Goal: Task Accomplishment & Management: Complete application form

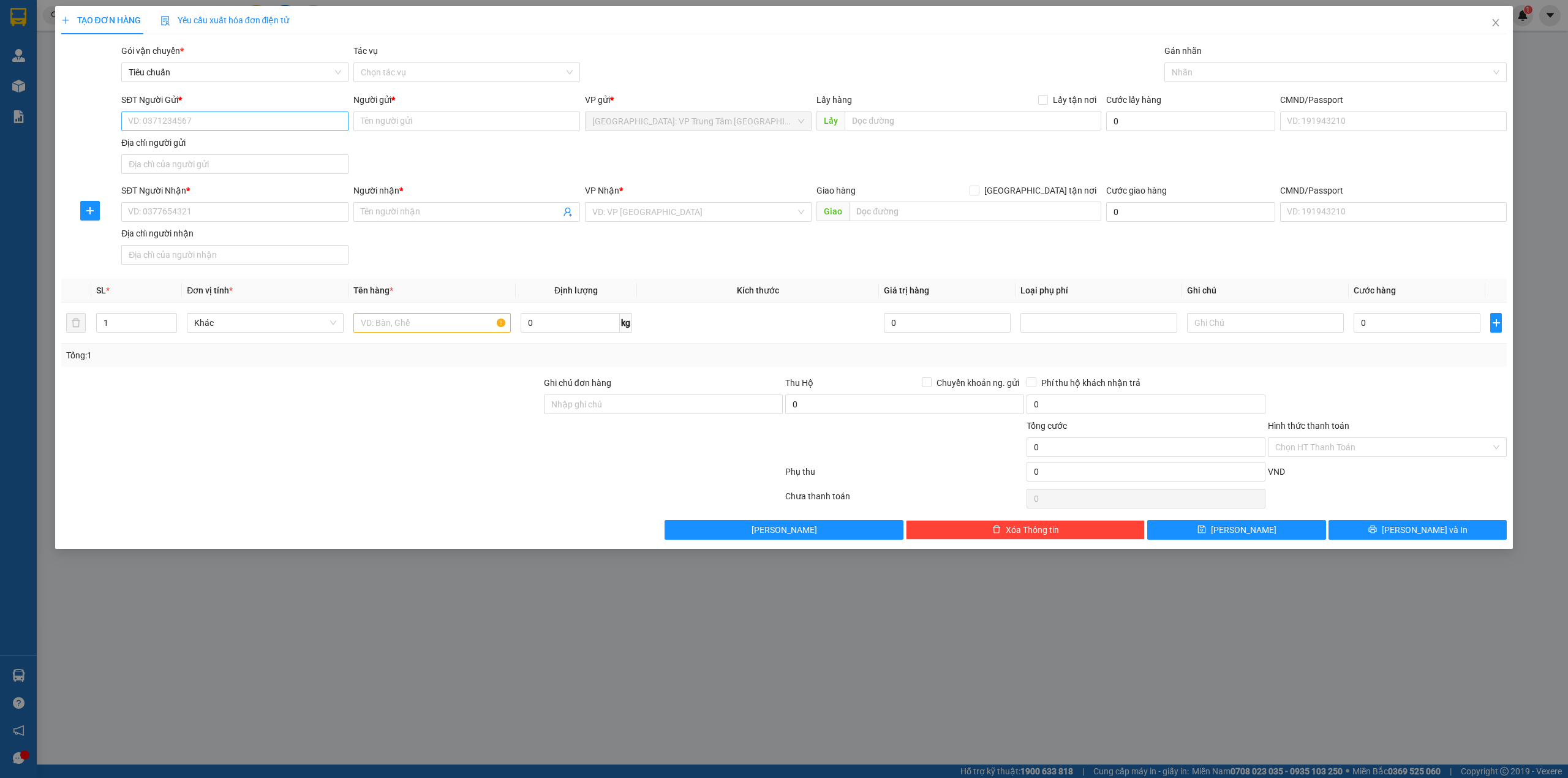
click at [274, 121] on input "SĐT Người Gửi *" at bounding box center [235, 121] width 227 height 19
type input "0367282621"
click at [268, 151] on div "0367282621 - [PERSON_NAME]" at bounding box center [234, 147] width 212 height 14
type input "[PERSON_NAME]"
checkbox input "true"
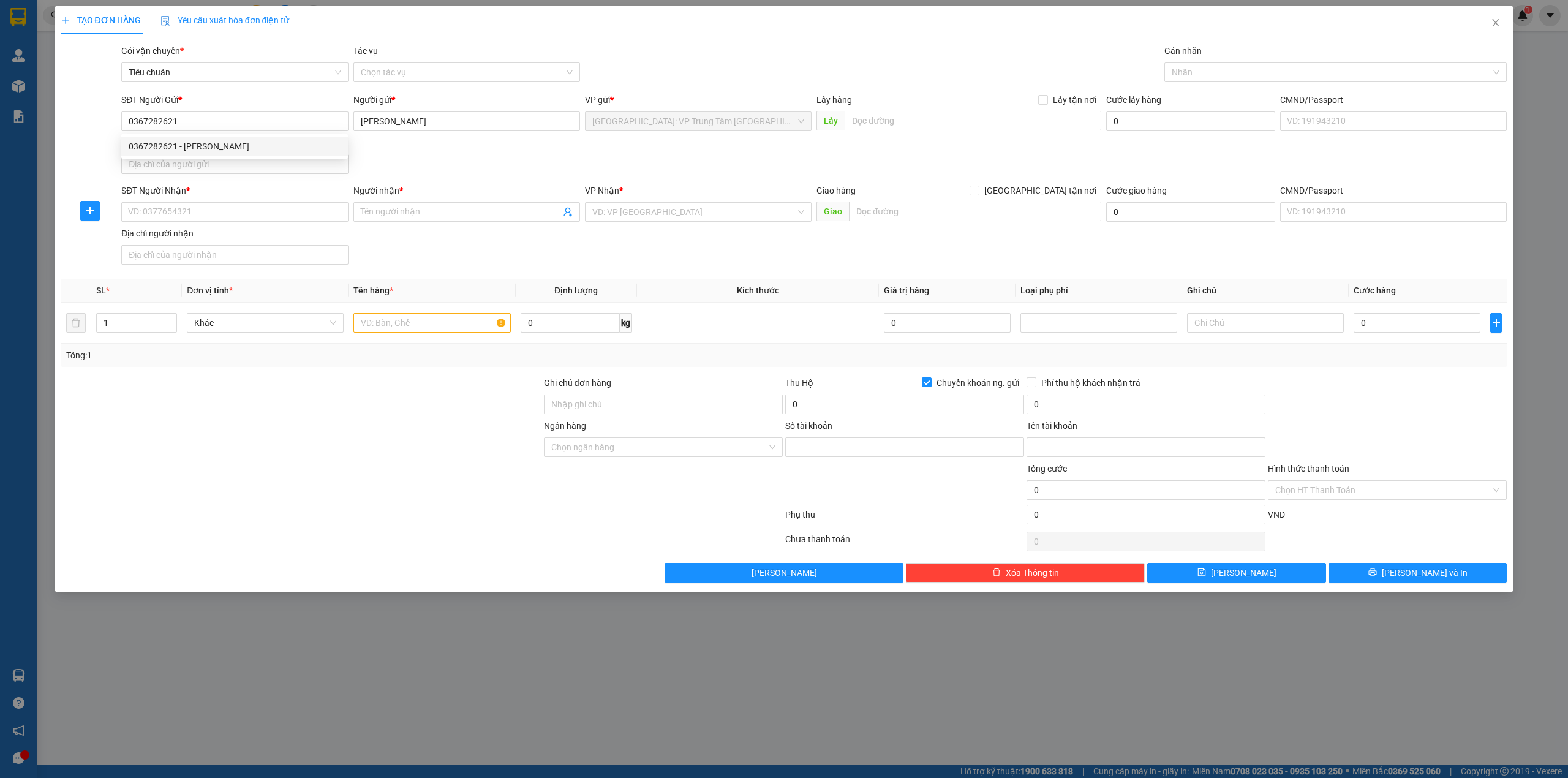
type input "0367282621"
type input "[PERSON_NAME]"
type input "0367282621"
click at [385, 123] on input "[PERSON_NAME]" at bounding box center [467, 121] width 227 height 19
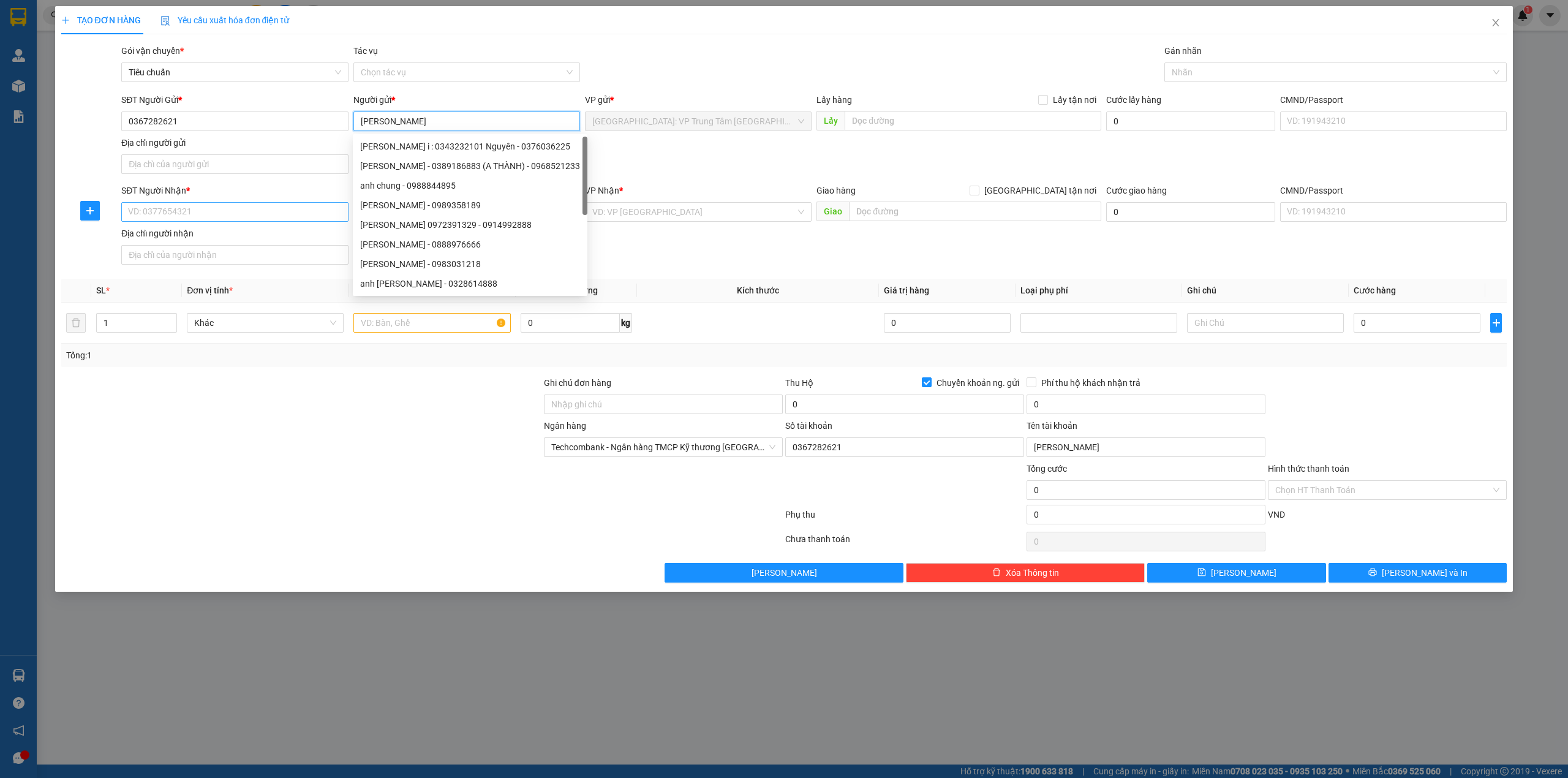
type input "[PERSON_NAME]"
click at [260, 205] on input "SĐT Người Nhận *" at bounding box center [235, 212] width 227 height 19
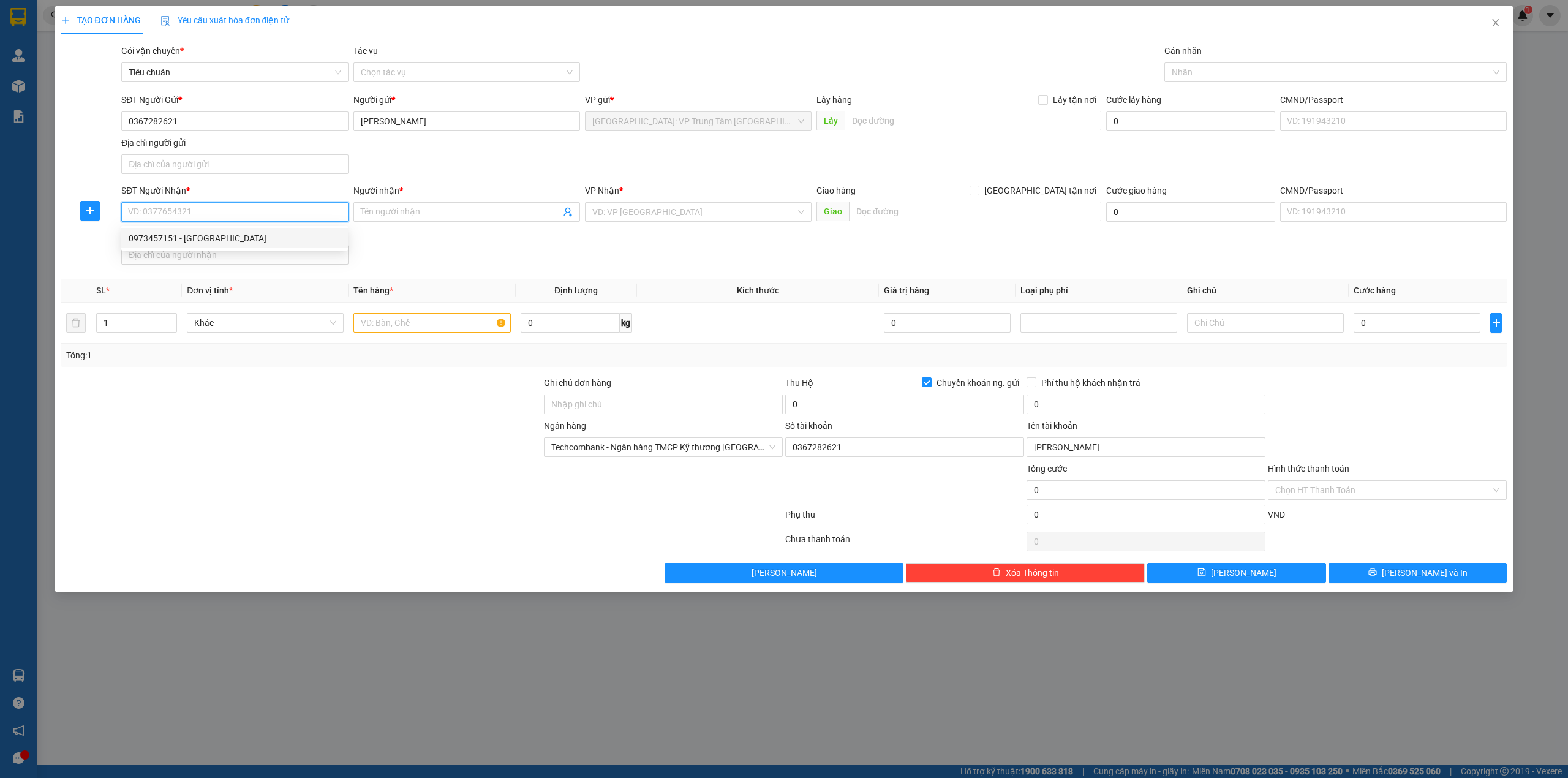
click at [224, 238] on div "0973457151 - [GEOGRAPHIC_DATA]" at bounding box center [234, 238] width 212 height 14
type input "0973457151"
type input "[PERSON_NAME]"
checkbox input "false"
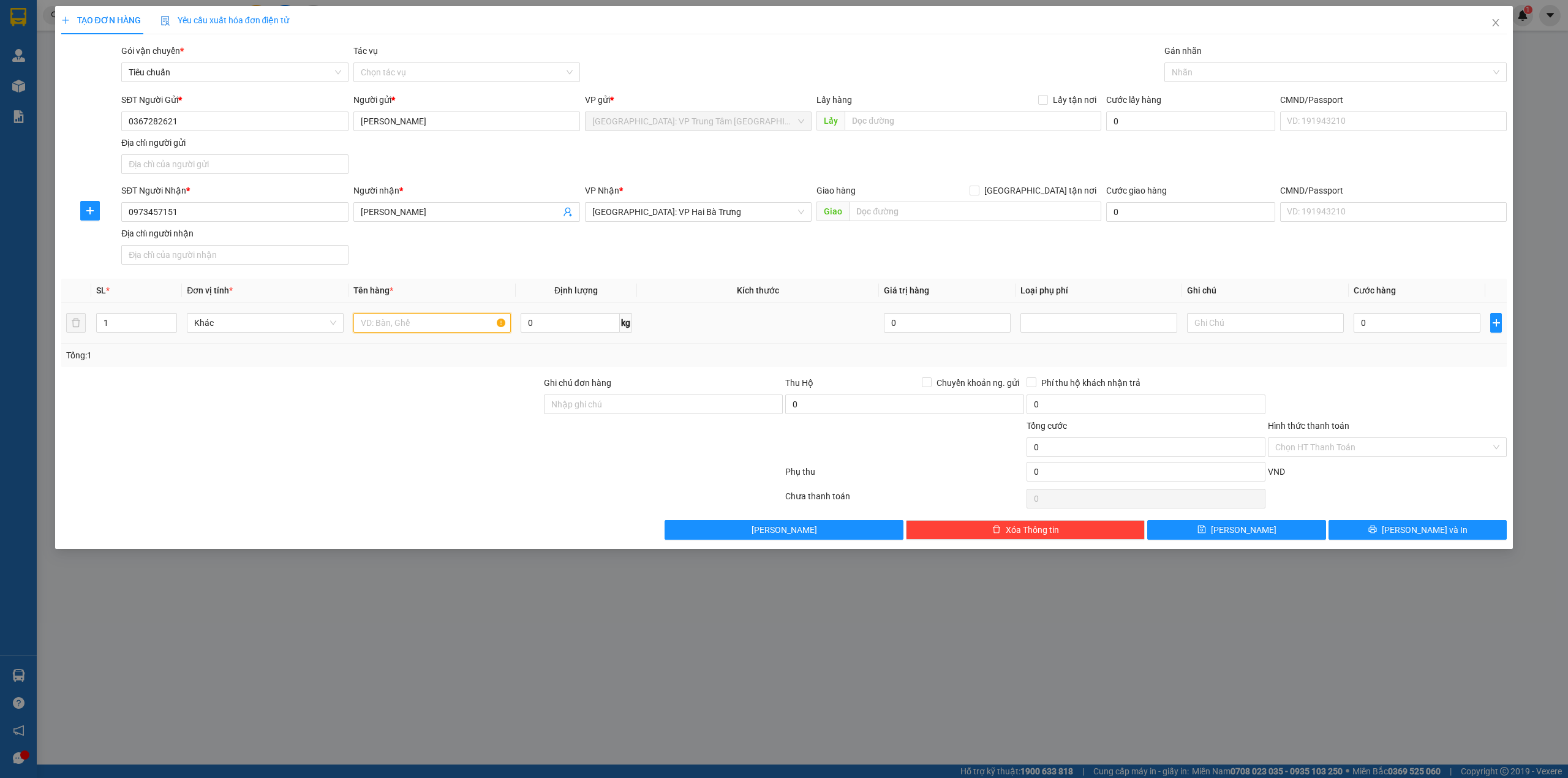
click at [410, 329] on input "text" at bounding box center [432, 323] width 157 height 19
type input "1 kiện giấy"
click at [1216, 82] on div "Gán nhãn Nhãn" at bounding box center [1335, 65] width 343 height 43
click at [1377, 317] on input "0" at bounding box center [1417, 323] width 127 height 19
type input "1"
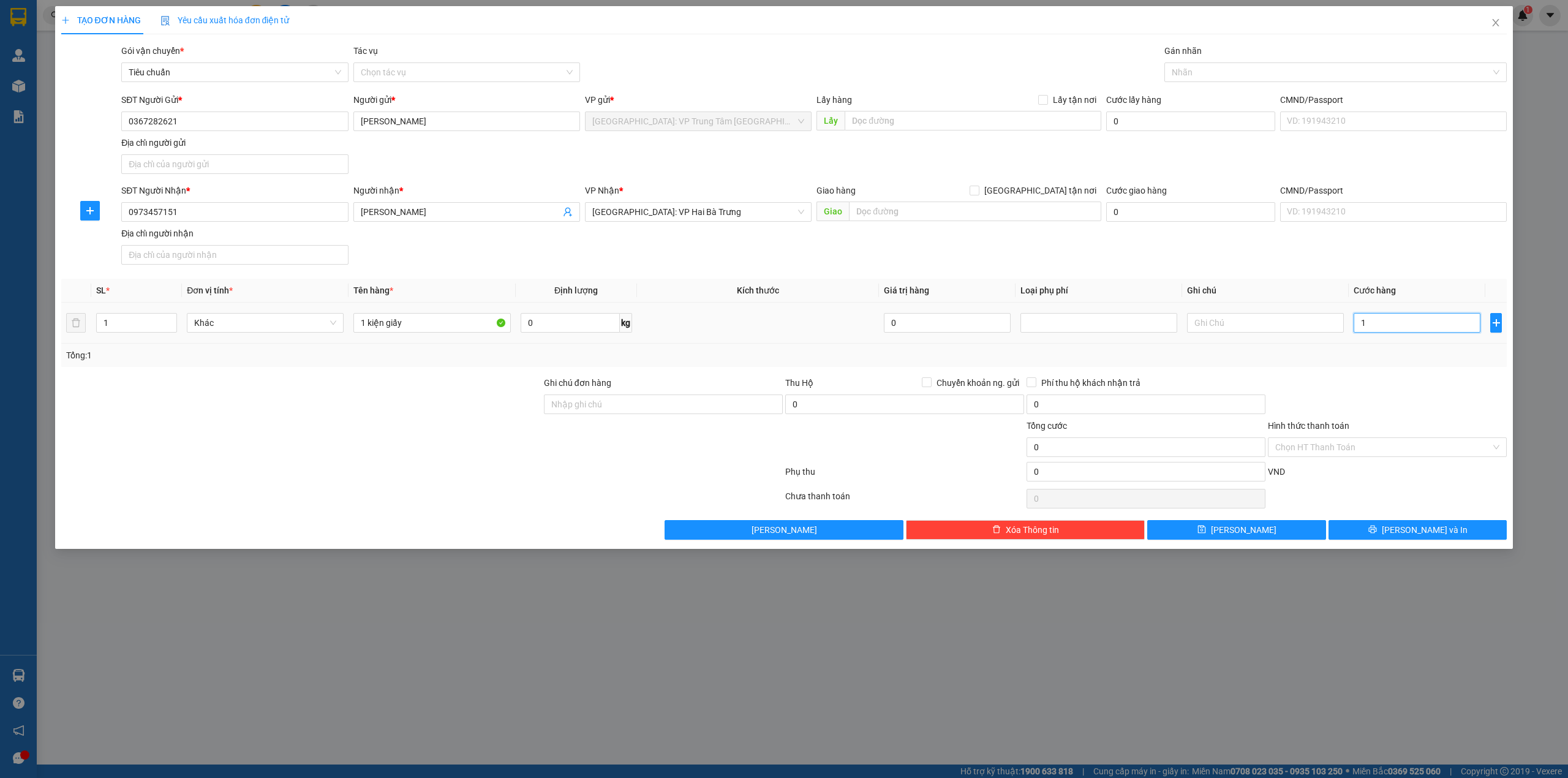
type input "1"
type input "10"
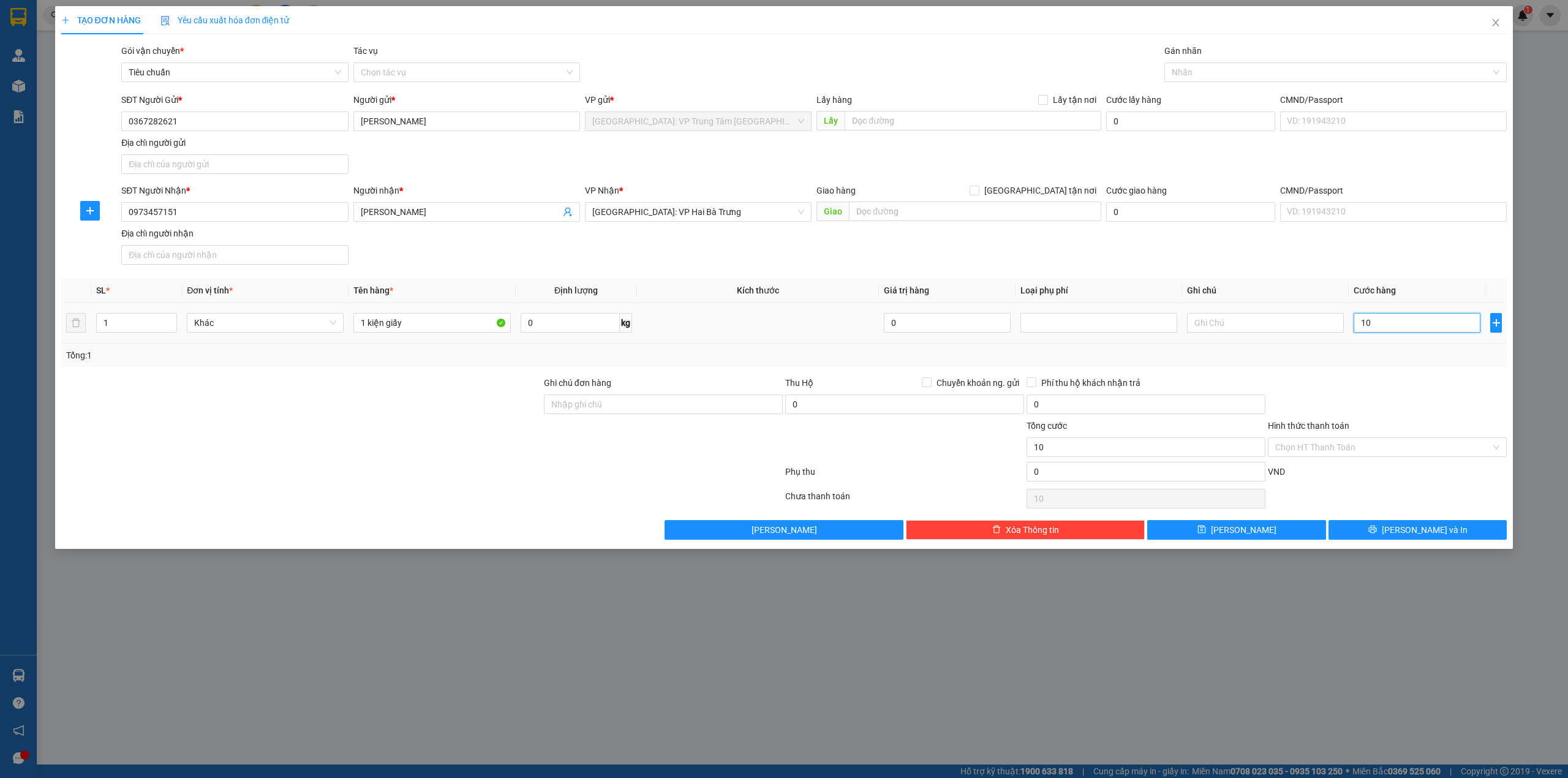
type input "100"
type input "1.000"
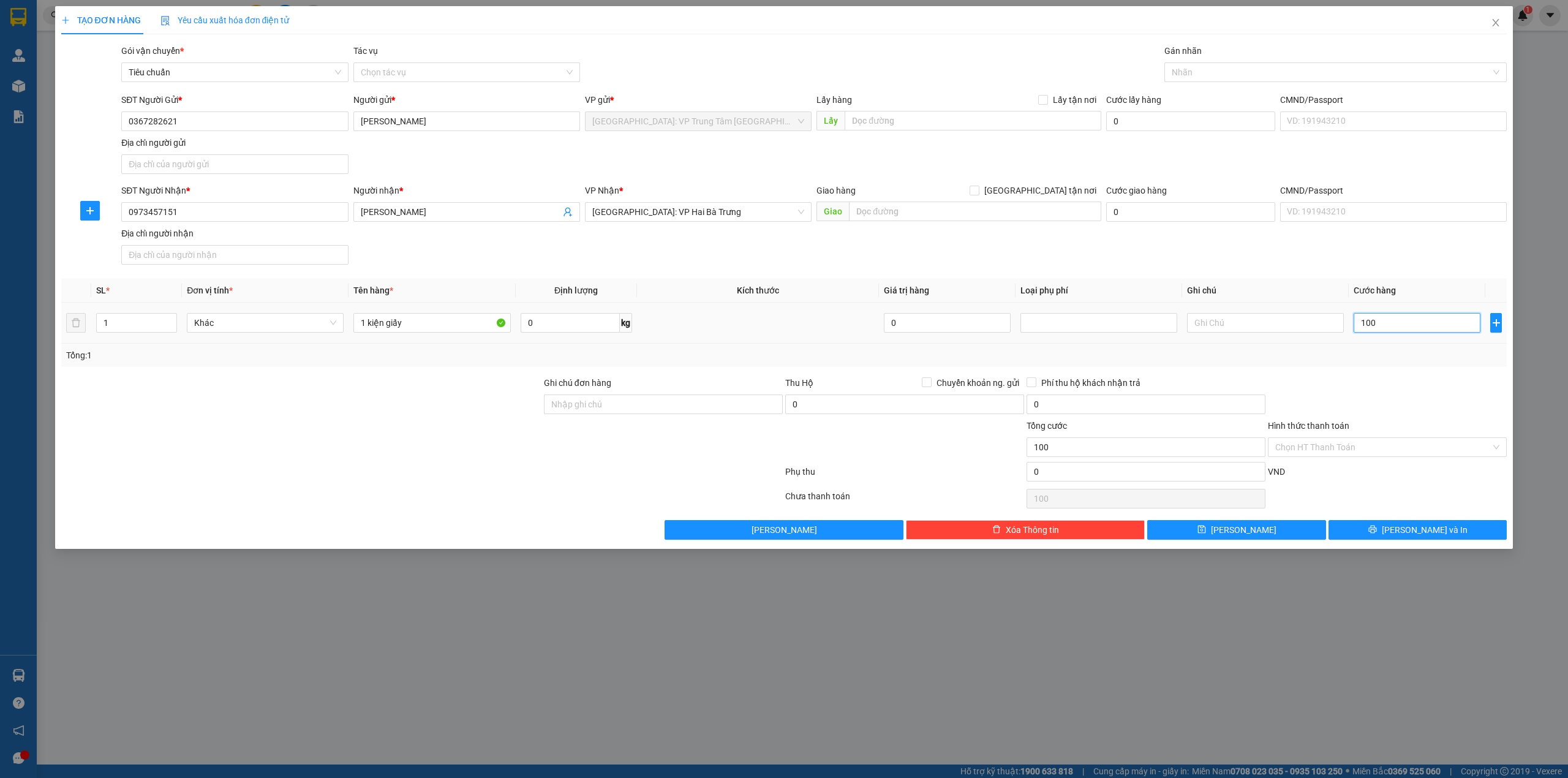
type input "1.000"
type input "10.000"
type input "100.000"
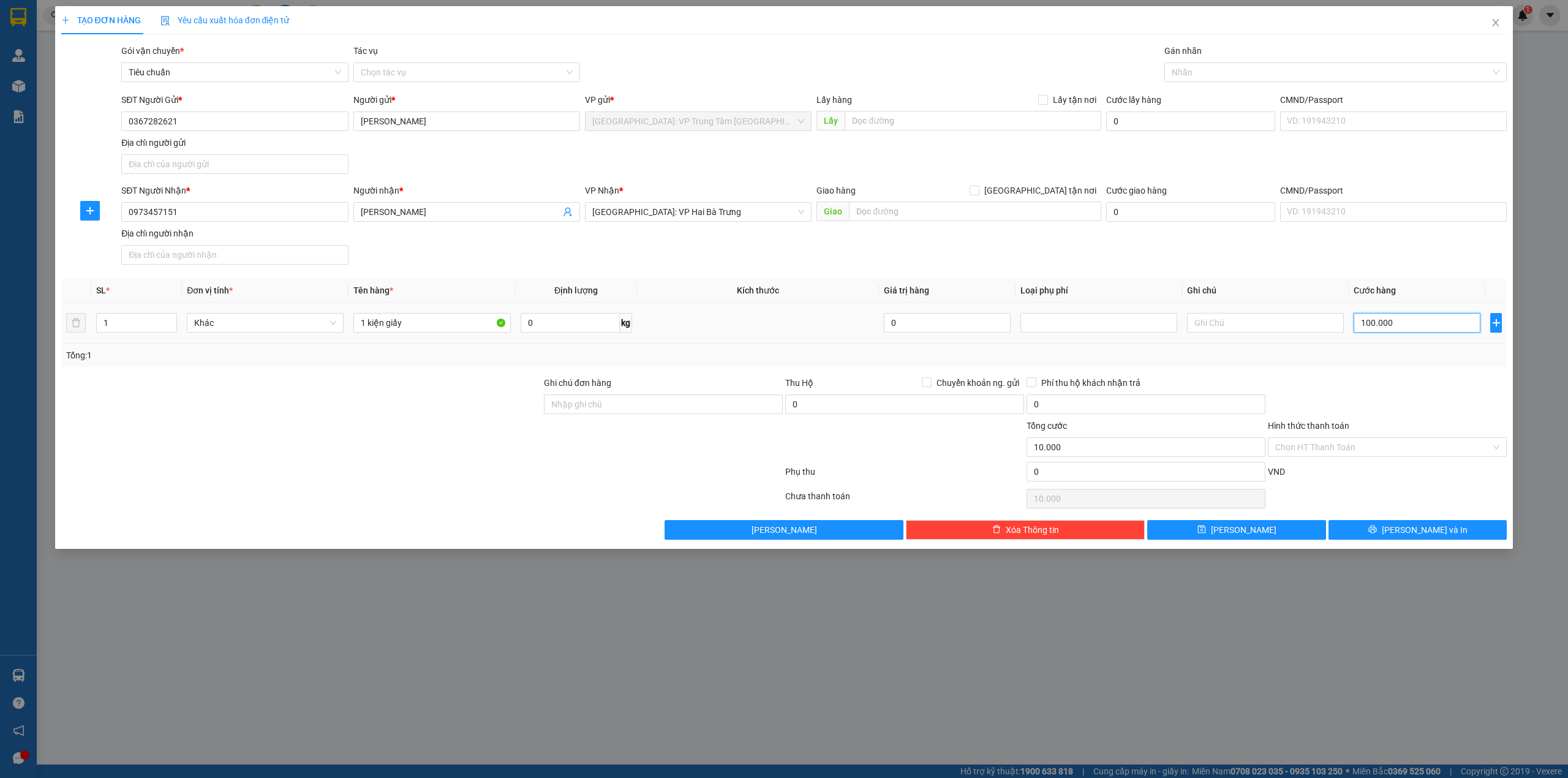
type input "100.000"
click at [1370, 532] on button "[PERSON_NAME] và In" at bounding box center [1418, 530] width 179 height 19
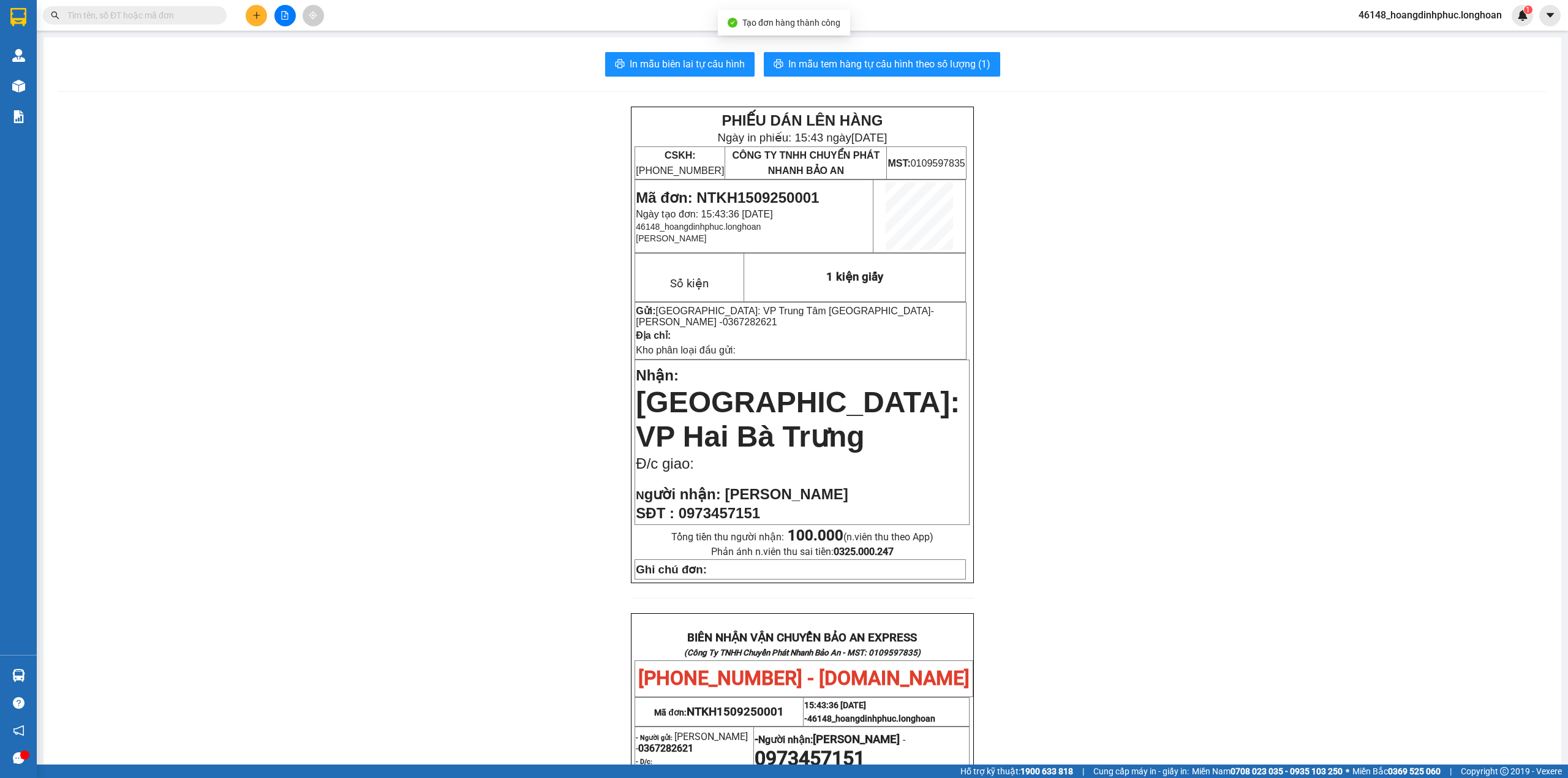
click at [839, 51] on div "In mẫu biên lai tự cấu hình In mẫu tem hàng tự cấu hình theo số lượng (1) PHIẾU…" at bounding box center [802, 635] width 1517 height 1194
drag, startPoint x: 716, startPoint y: 47, endPoint x: 709, endPoint y: 60, distance: 14.8
click at [713, 49] on div "In mẫu biên lai tự cấu hình In mẫu tem hàng tự cấu hình theo số lượng (1) PHIẾU…" at bounding box center [802, 635] width 1517 height 1194
click at [709, 60] on span "In mẫu biên lai tự cấu hình" at bounding box center [687, 64] width 115 height 16
